Goal: Information Seeking & Learning: Understand process/instructions

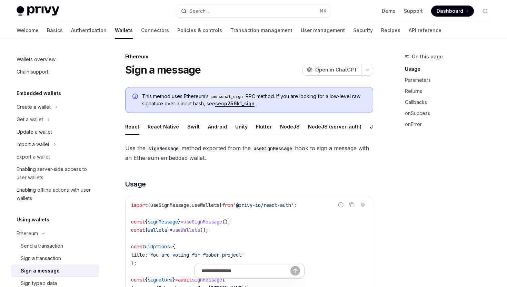
click at [295, 126] on ul "React React Native Swift Android Unity Flutter NodeJS NodeJS (server-auth) Java…" at bounding box center [249, 126] width 248 height 17
click at [286, 127] on button "NodeJS" at bounding box center [290, 126] width 20 height 16
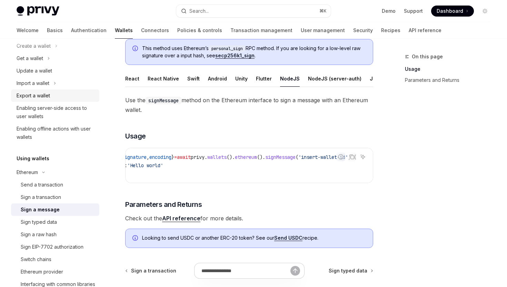
scroll to position [62, 0]
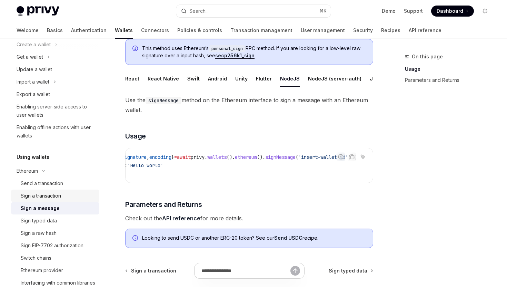
click at [54, 198] on div "Sign a transaction" at bounding box center [41, 195] width 40 height 8
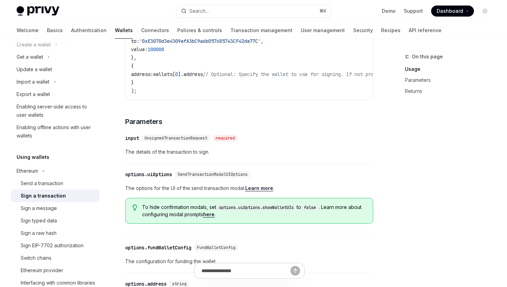
scroll to position [226, 0]
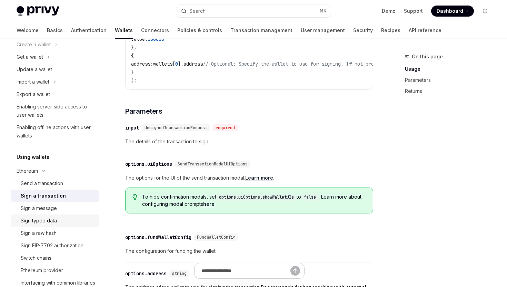
click at [53, 221] on div "Sign typed data" at bounding box center [39, 220] width 36 height 8
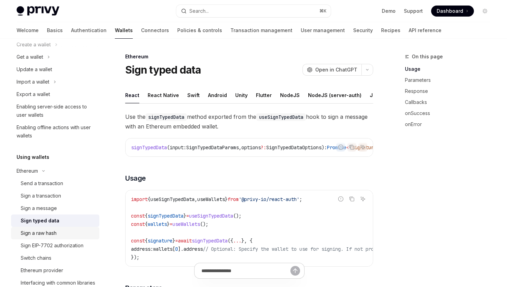
click at [51, 233] on div "Sign a raw hash" at bounding box center [39, 233] width 36 height 8
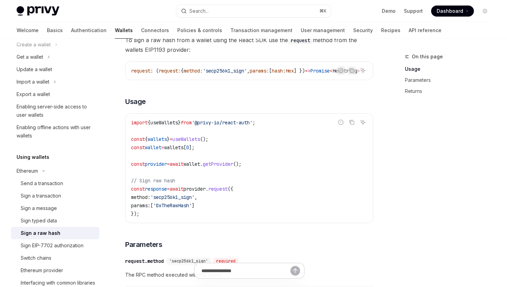
scroll to position [120, 0]
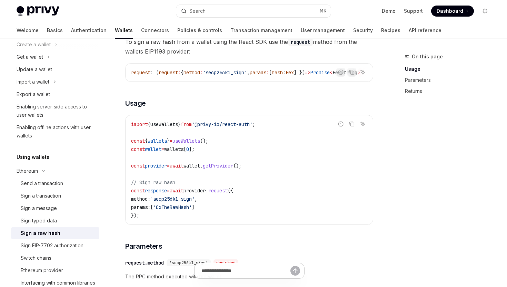
click at [174, 202] on span "'secp256k1_sign'" at bounding box center [172, 199] width 44 height 6
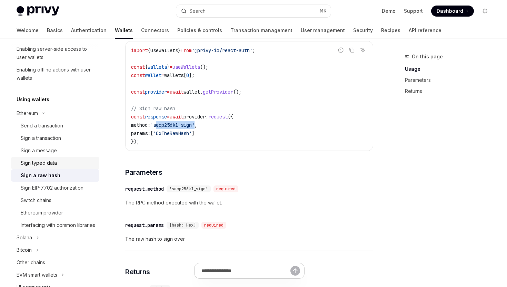
scroll to position [121, 0]
click at [72, 185] on div "Sign EIP-7702 authorization" at bounding box center [52, 187] width 63 height 8
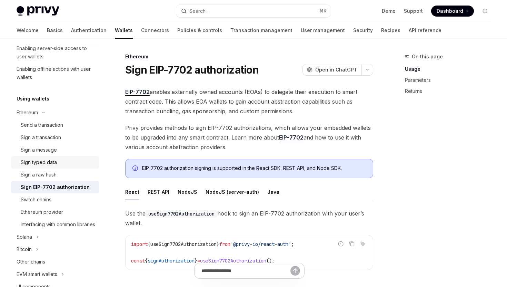
click at [53, 159] on div "Sign typed data" at bounding box center [39, 162] width 36 height 8
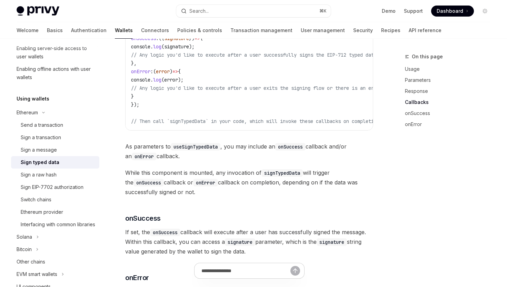
scroll to position [600, 0]
click at [73, 171] on div "Sign a raw hash" at bounding box center [58, 174] width 75 height 8
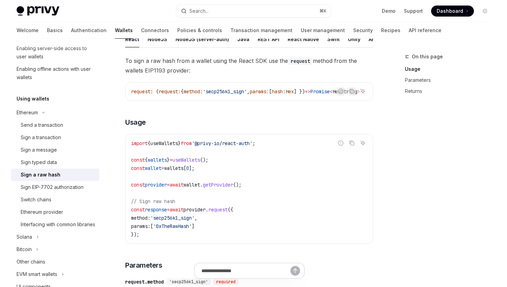
scroll to position [102, 0]
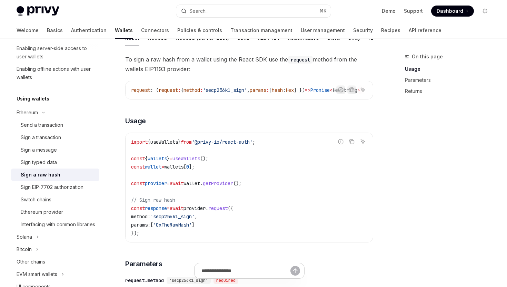
click at [172, 218] on span "'secp256k1_sign'" at bounding box center [172, 216] width 44 height 6
copy span "secp256k1_sign"
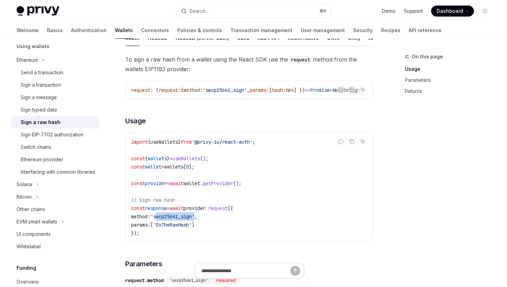
scroll to position [234, 0]
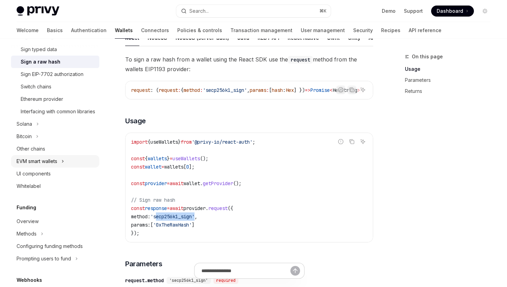
click at [51, 165] on div "EVM smart wallets" at bounding box center [37, 161] width 41 height 8
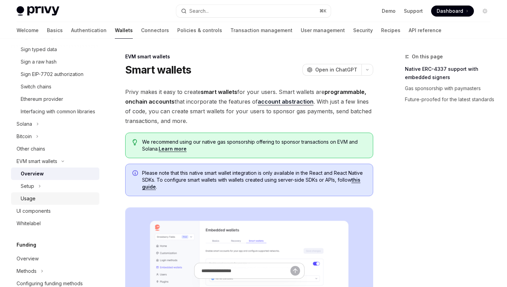
click at [37, 203] on div "Usage" at bounding box center [58, 198] width 75 height 8
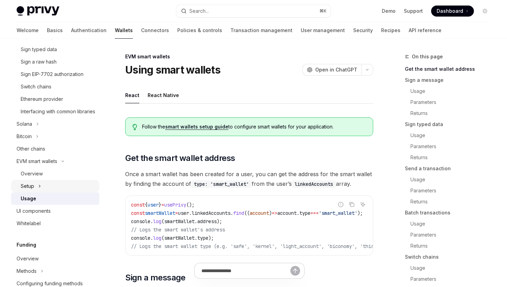
click at [40, 190] on icon "Toggle Setup section" at bounding box center [39, 186] width 3 height 8
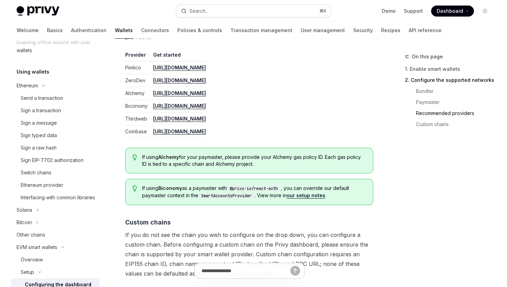
scroll to position [120, 0]
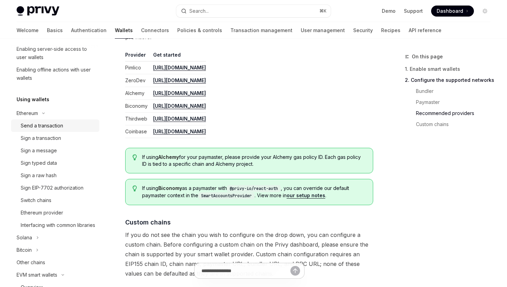
click at [50, 123] on div "Send a transaction" at bounding box center [42, 125] width 42 height 8
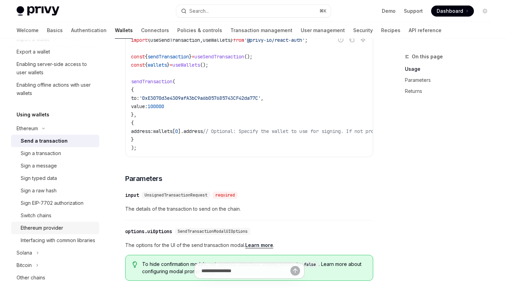
scroll to position [83, 0]
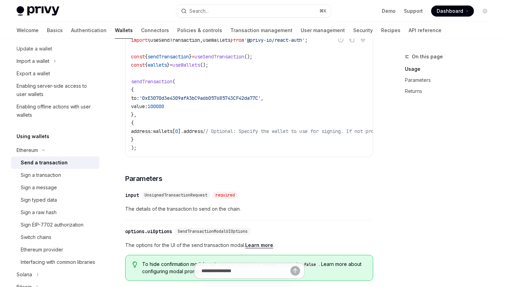
click at [76, 166] on div "Send a transaction" at bounding box center [58, 162] width 75 height 8
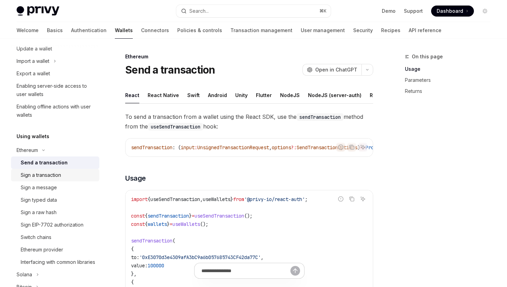
click at [75, 179] on link "Sign a transaction" at bounding box center [55, 175] width 88 height 12
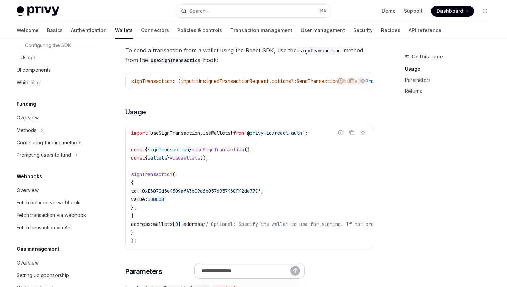
scroll to position [399, 0]
click at [44, 137] on button "Methods" at bounding box center [55, 131] width 88 height 12
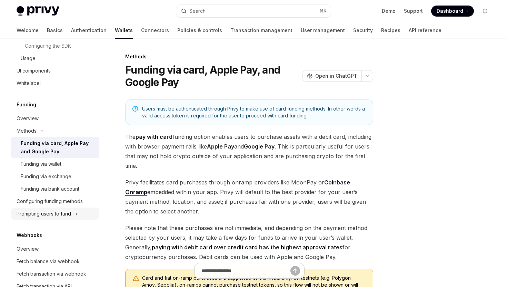
click at [63, 218] on div "Prompting users to fund" at bounding box center [44, 213] width 55 height 8
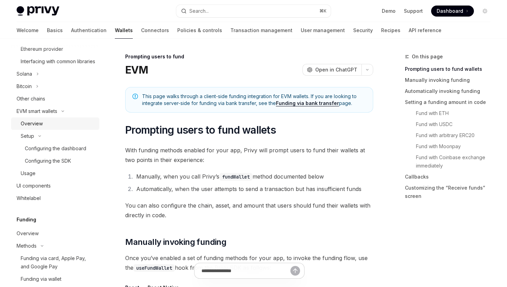
scroll to position [283, 0]
click at [75, 126] on link "Overview" at bounding box center [55, 124] width 88 height 12
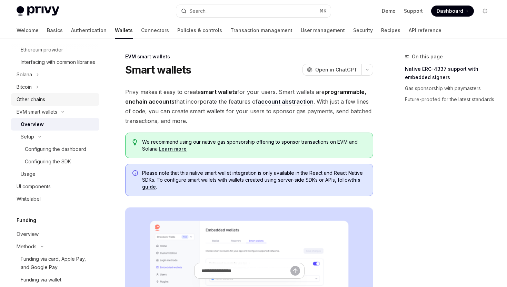
click at [73, 101] on link "Other chains" at bounding box center [55, 99] width 88 height 12
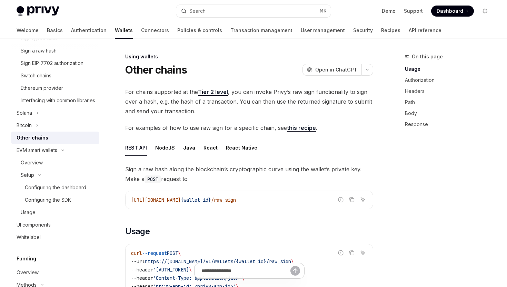
scroll to position [236, 0]
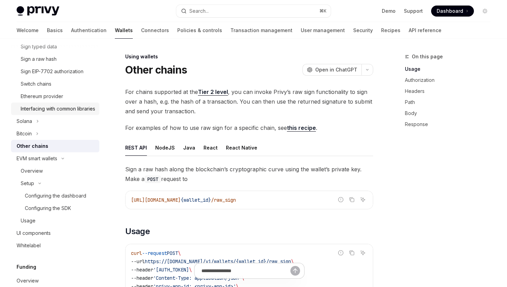
click at [69, 113] on div "Interfacing with common libraries" at bounding box center [58, 109] width 75 height 8
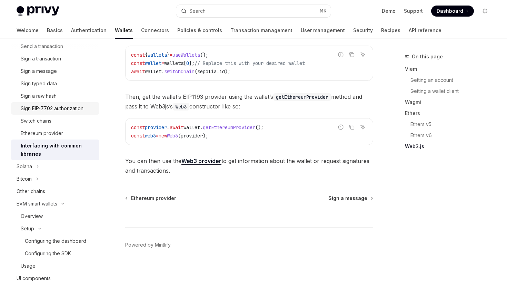
scroll to position [189, 0]
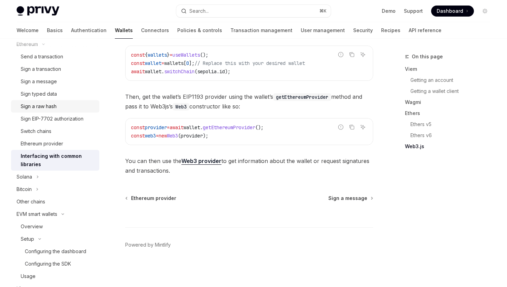
click at [51, 104] on div "Sign a raw hash" at bounding box center [39, 106] width 36 height 8
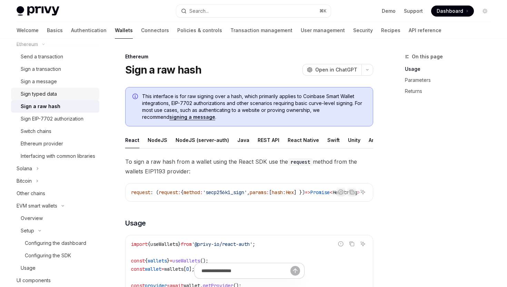
click at [50, 96] on div "Sign typed data" at bounding box center [39, 94] width 36 height 8
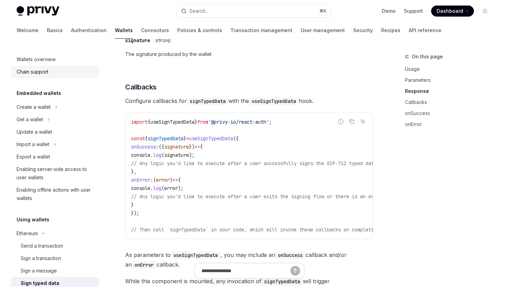
click at [53, 68] on div "Chain support" at bounding box center [56, 72] width 79 height 8
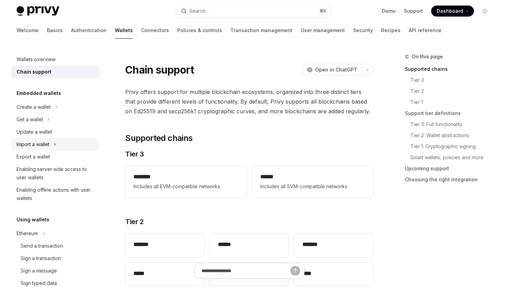
click at [46, 144] on div "Import a wallet" at bounding box center [33, 144] width 33 height 8
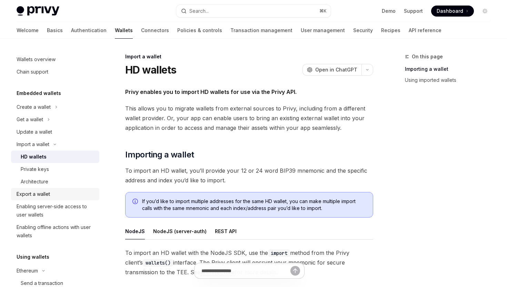
click at [41, 196] on div "Export a wallet" at bounding box center [33, 194] width 33 height 8
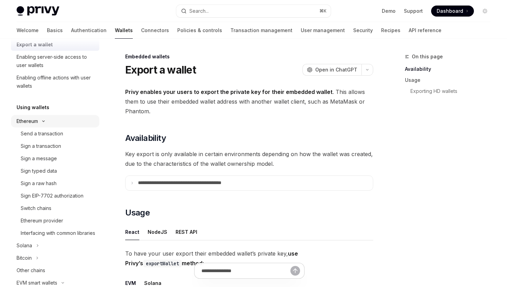
scroll to position [150, 0]
click at [49, 145] on div "Sign a transaction" at bounding box center [41, 145] width 40 height 8
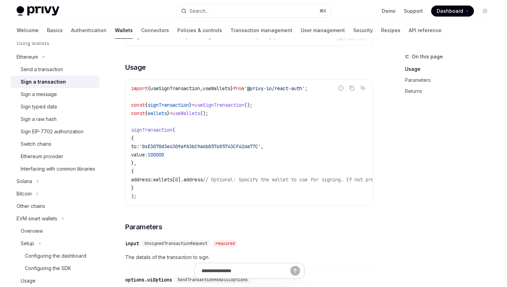
scroll to position [148, 0]
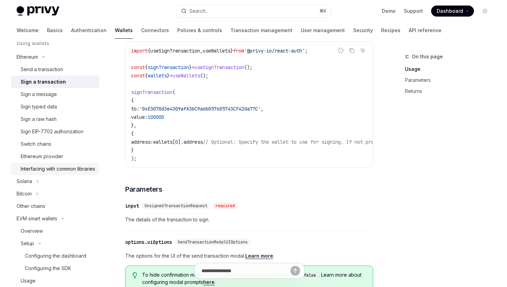
click at [59, 166] on div "Interfacing with common libraries" at bounding box center [58, 169] width 75 height 8
type textarea "*"
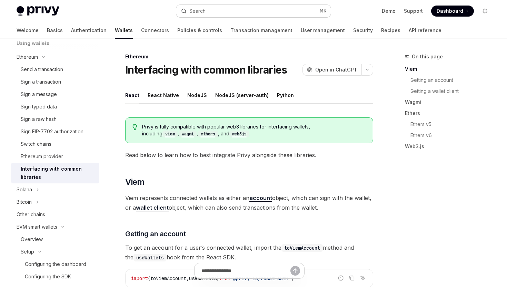
click at [242, 10] on button "Search... ⌘ K" at bounding box center [253, 11] width 154 height 12
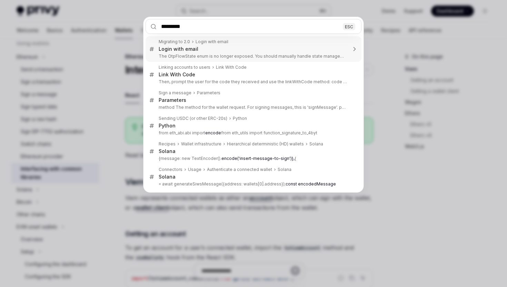
type input "**********"
